Goal: Download file/media

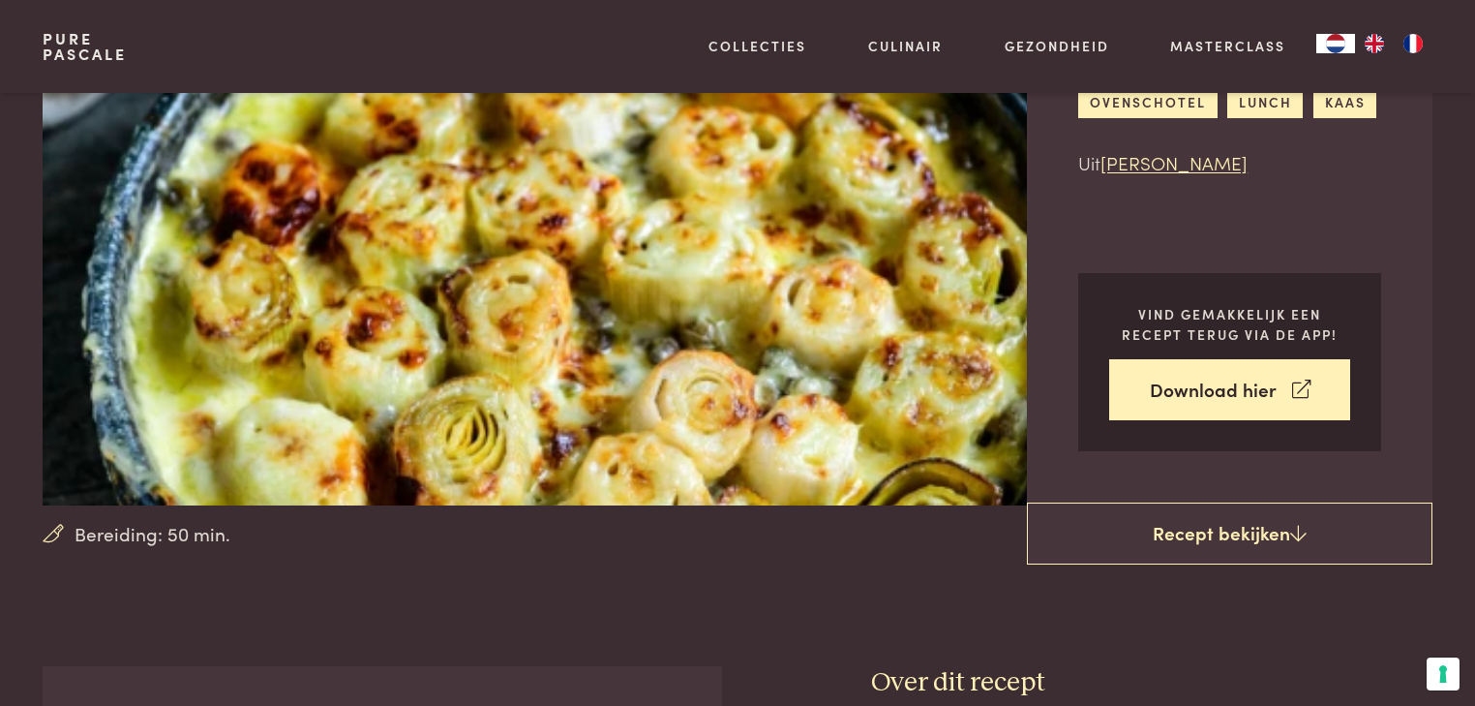
scroll to position [155, 0]
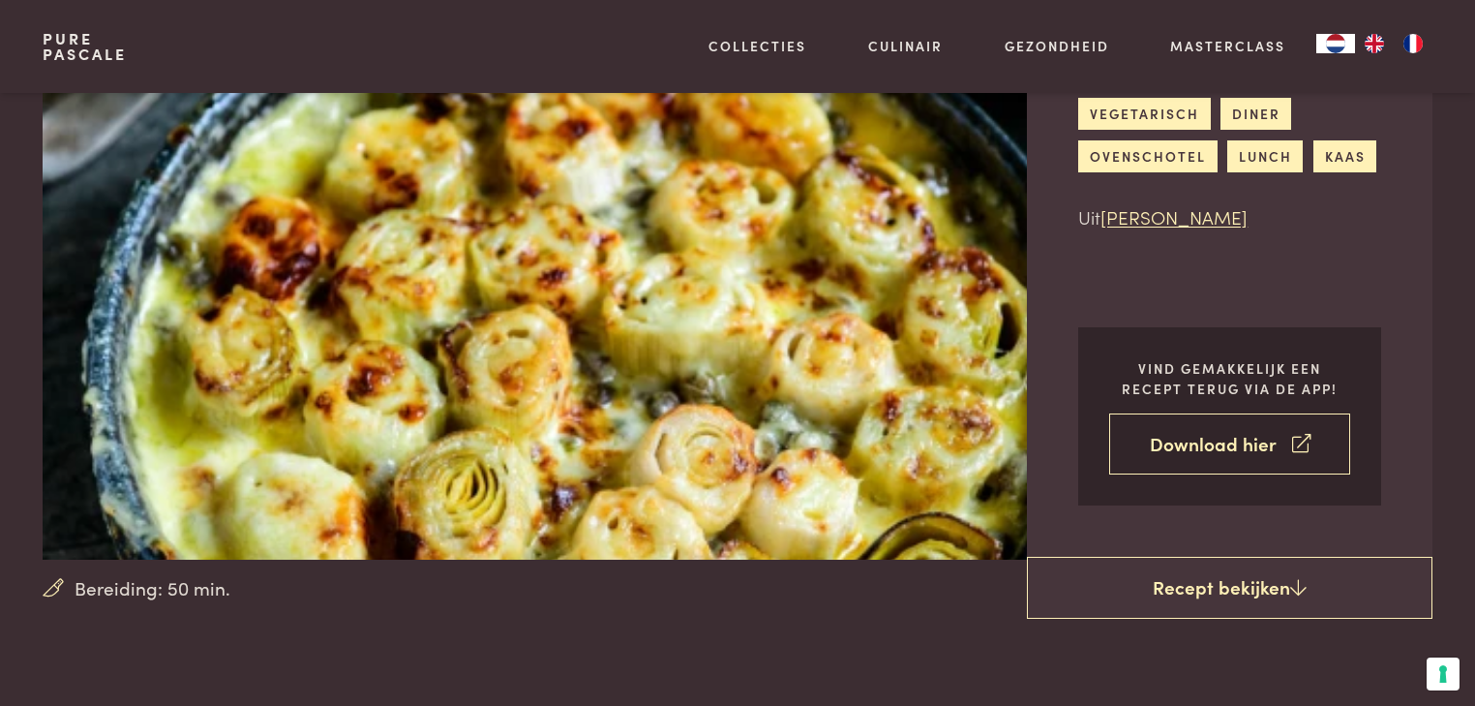
click at [1220, 441] on link "Download hier" at bounding box center [1229, 443] width 241 height 61
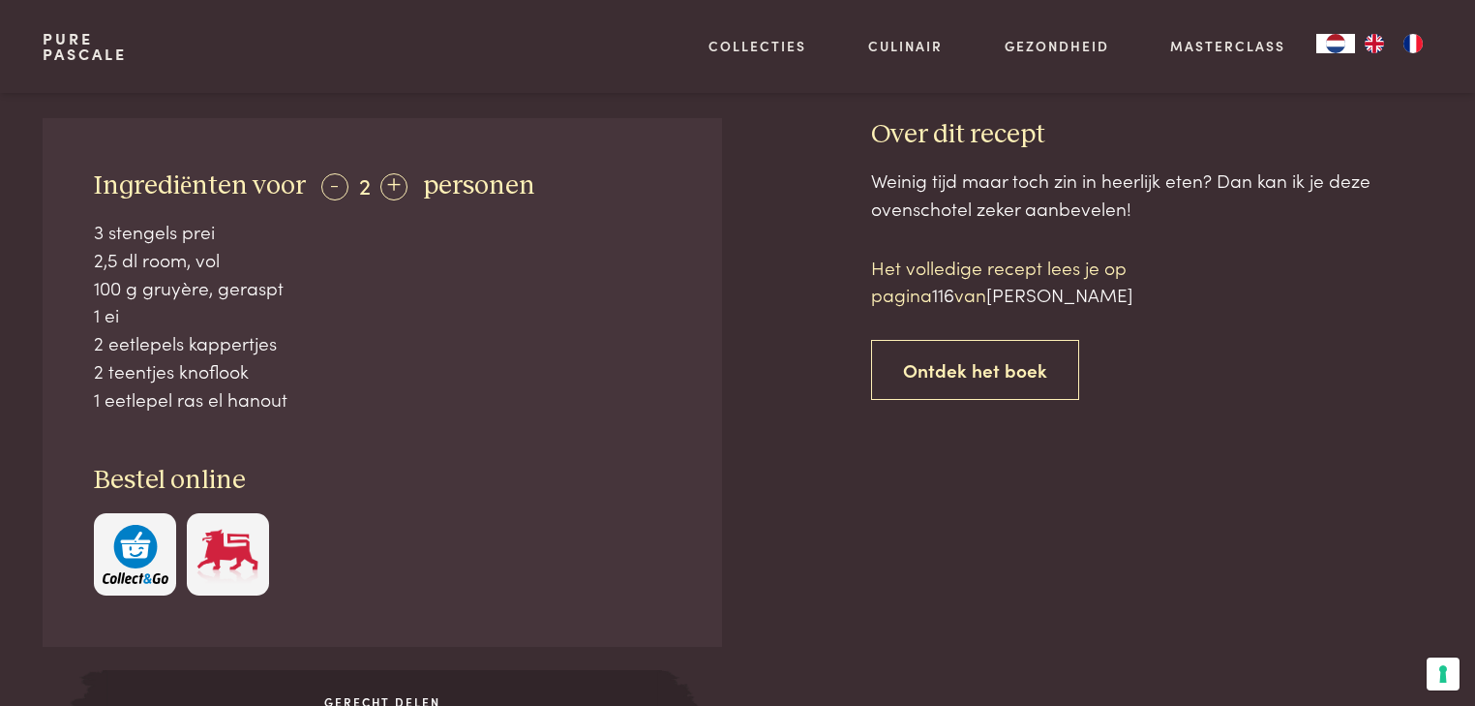
scroll to position [620, 0]
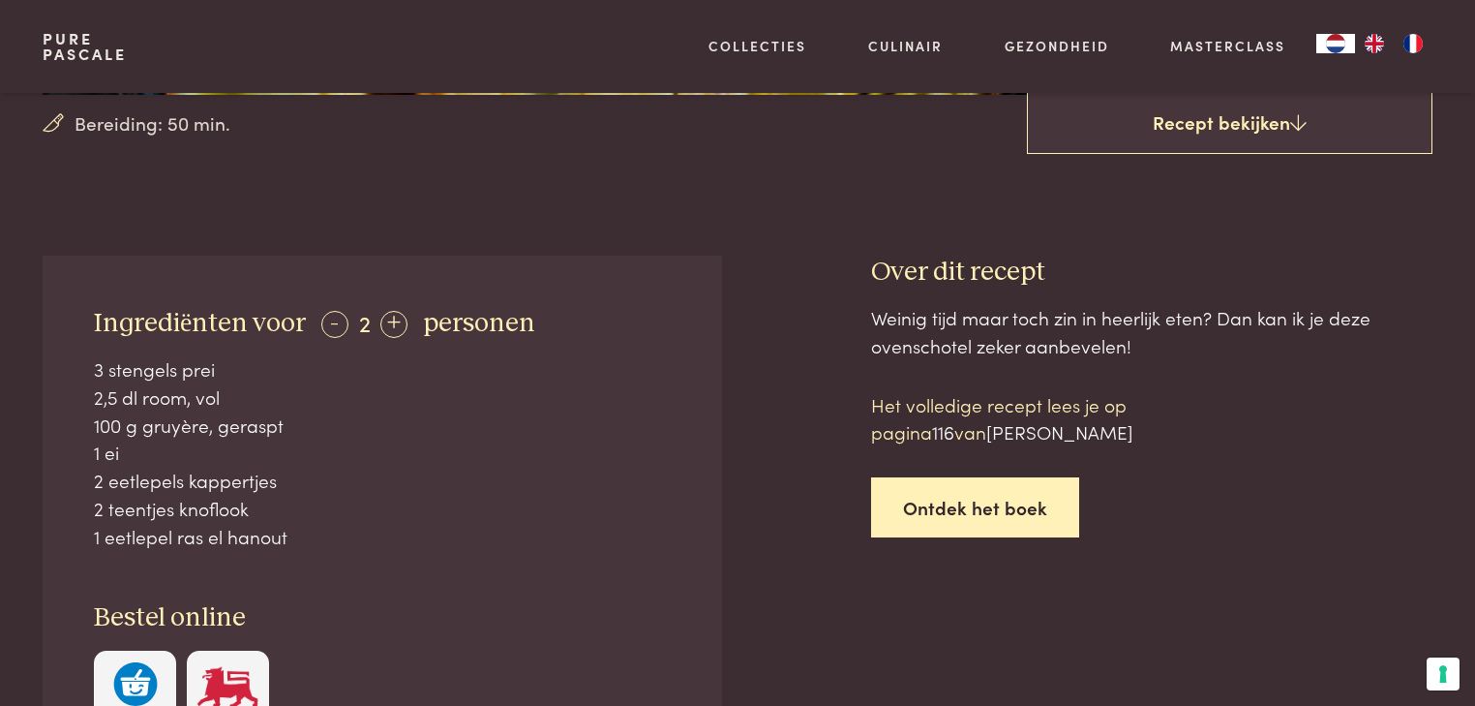
click at [931, 507] on link "Ontdek het boek" at bounding box center [975, 507] width 208 height 61
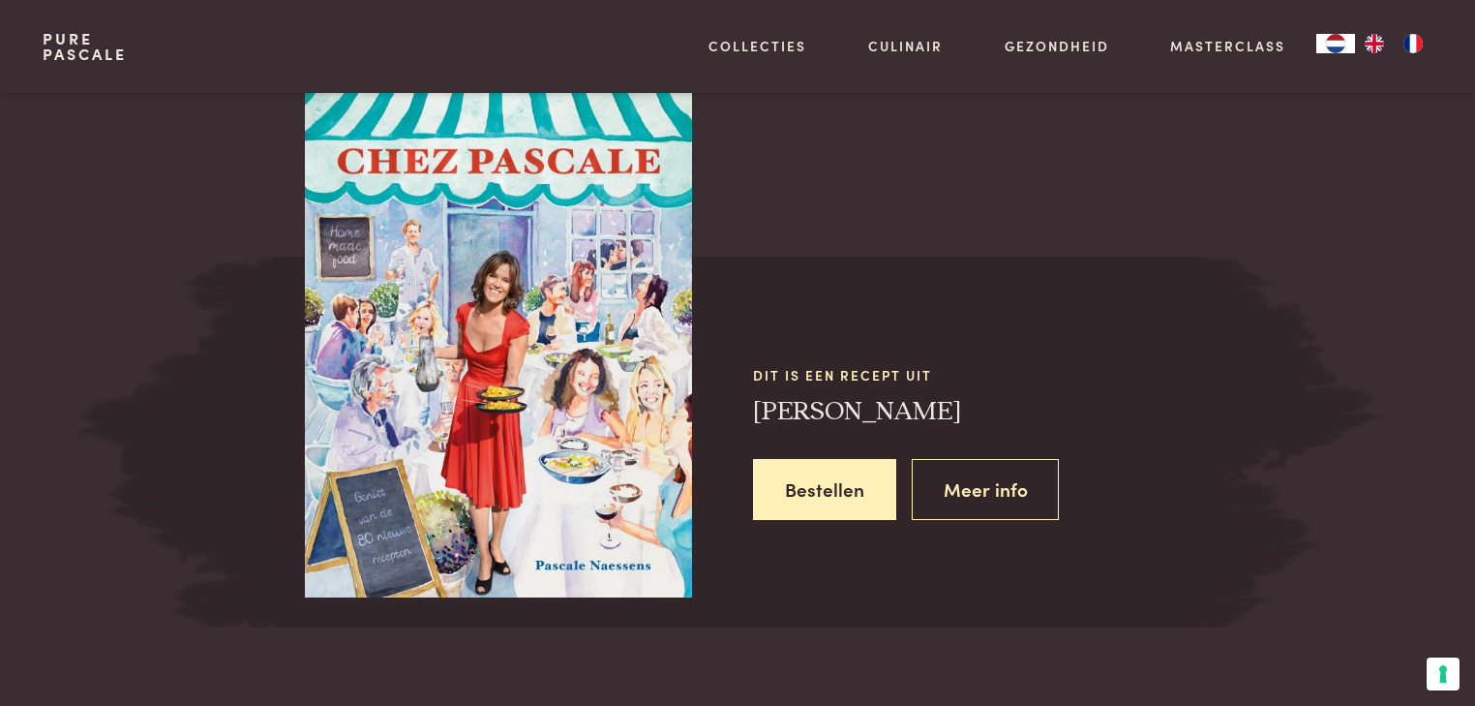
scroll to position [1739, 0]
